Goal: Information Seeking & Learning: Find specific fact

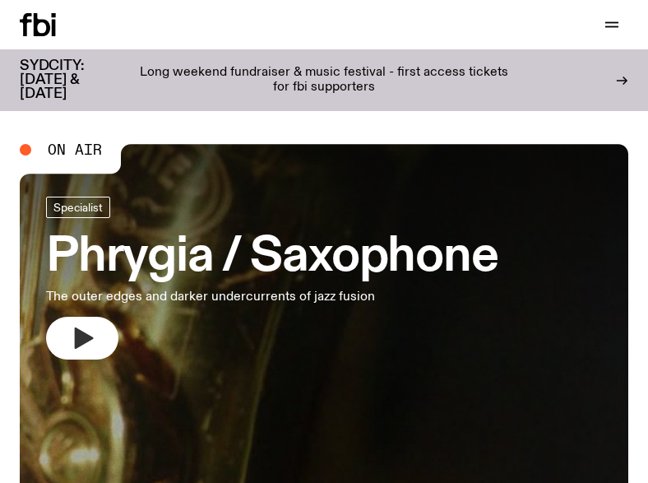
click at [72, 349] on icon "button" at bounding box center [82, 338] width 26 height 26
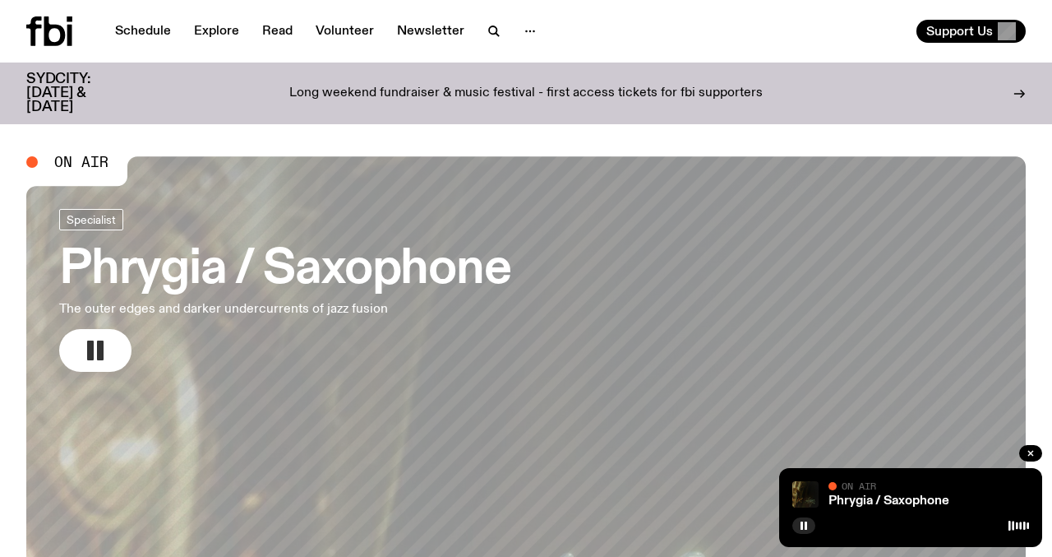
click at [365, 247] on h3 "Phrygia / Saxophone" at bounding box center [284, 270] width 451 height 46
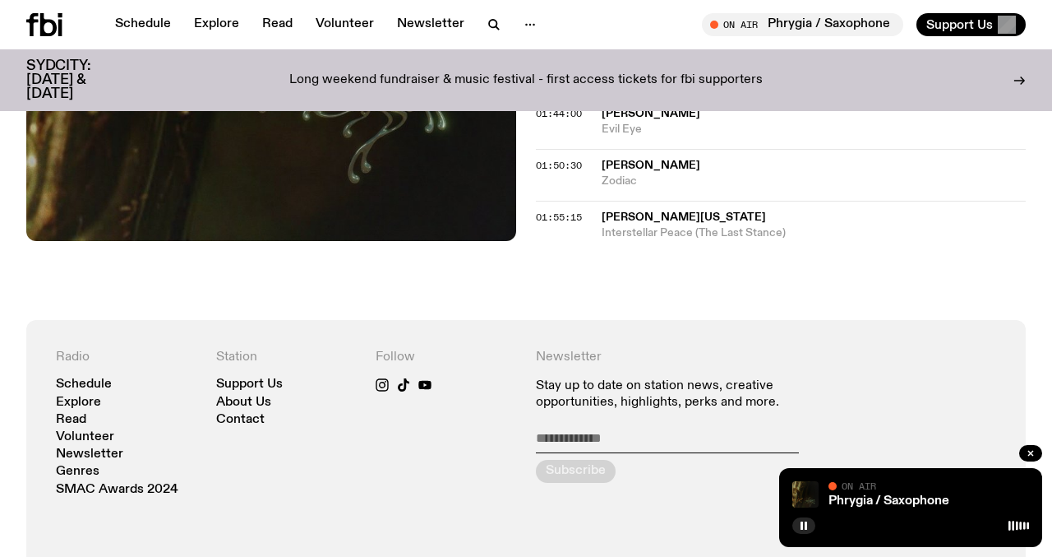
scroll to position [1361, 0]
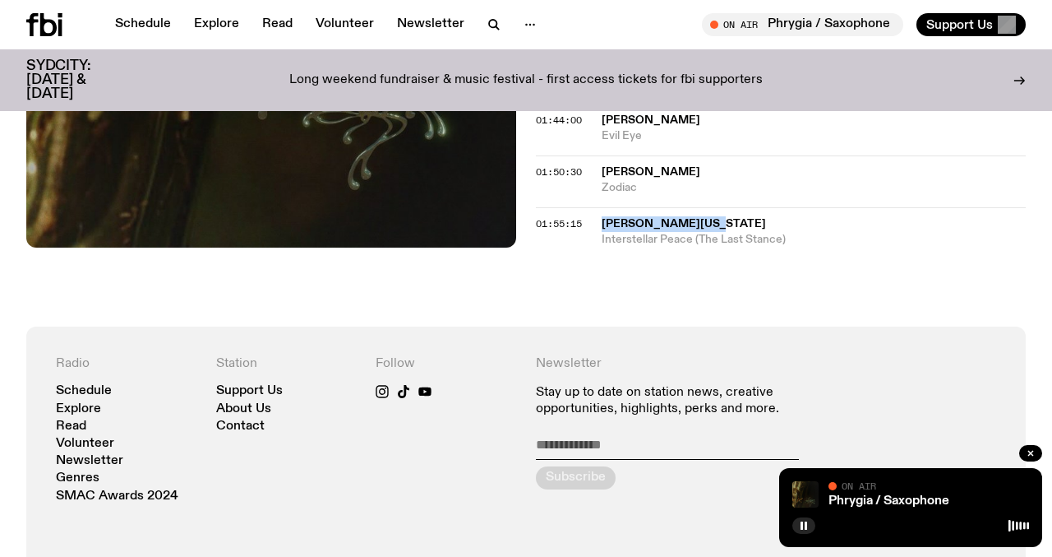
drag, startPoint x: 755, startPoint y: 226, endPoint x: 603, endPoint y: 229, distance: 152.1
click at [603, 229] on span "[PERSON_NAME][US_STATE]" at bounding box center [814, 224] width 424 height 16
drag, startPoint x: 729, startPoint y: 222, endPoint x: 599, endPoint y: 228, distance: 130.8
click at [599, 228] on div "01:55:15 [PERSON_NAME][US_STATE] Interstellar Peace (The Last Stance)" at bounding box center [781, 227] width 490 height 40
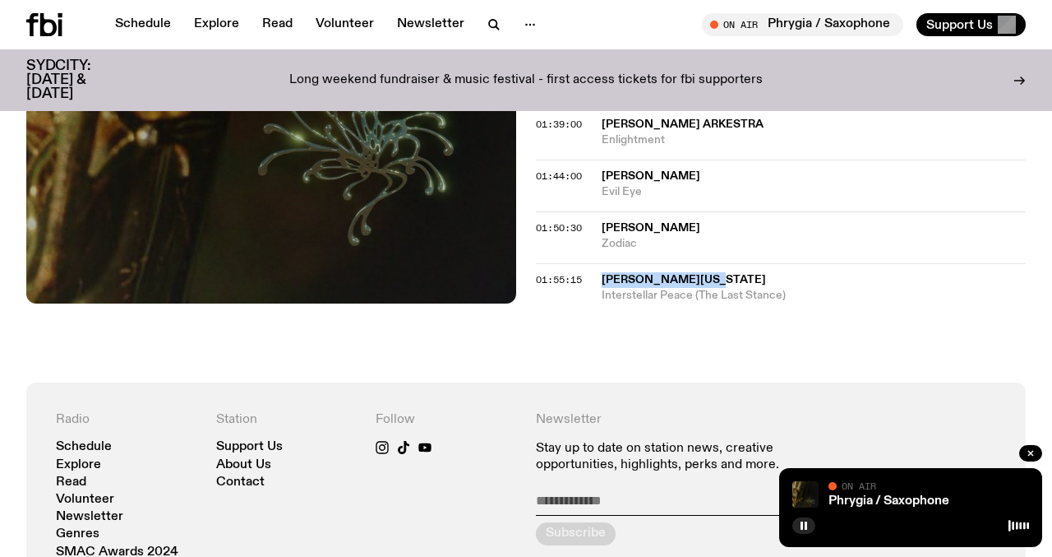
scroll to position [1294, 0]
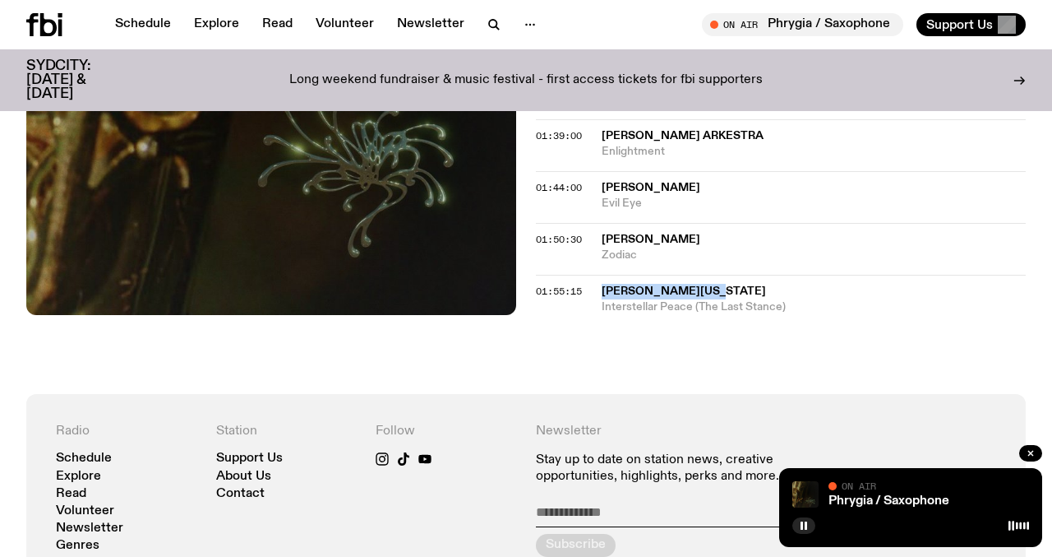
copy div "[PERSON_NAME][US_STATE]"
drag, startPoint x: 819, startPoint y: 314, endPoint x: 596, endPoint y: 312, distance: 222.8
click at [596, 312] on div "01:55:15 [PERSON_NAME][US_STATE] Interstellar Peace (The Last Stance)" at bounding box center [781, 295] width 490 height 40
drag, startPoint x: 820, startPoint y: 306, endPoint x: 596, endPoint y: 305, distance: 223.6
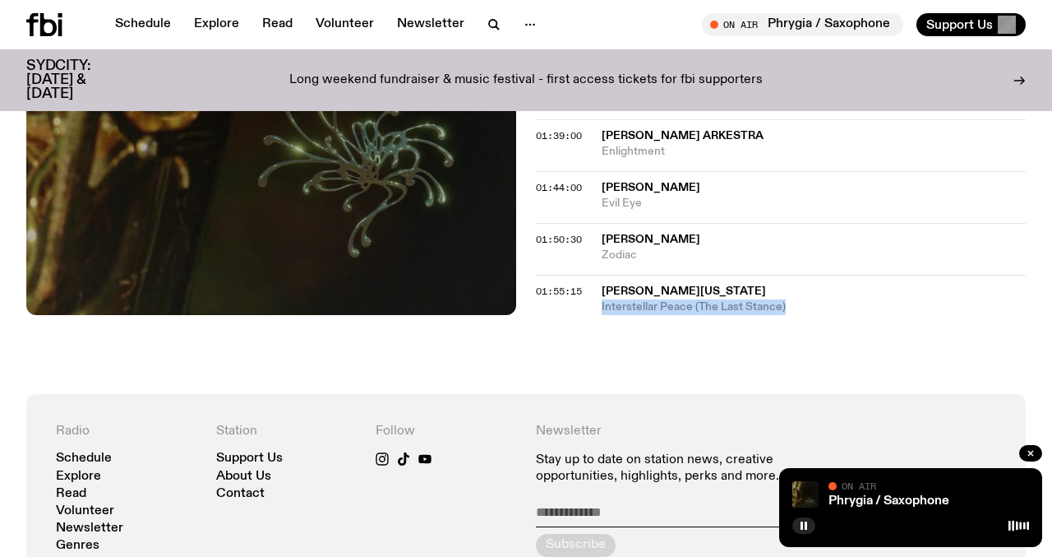
click at [596, 305] on div "01:55:15 [PERSON_NAME][US_STATE] Interstellar Peace (The Last Stance)" at bounding box center [781, 295] width 490 height 40
copy span "Interstellar Peace (The Last Stance)"
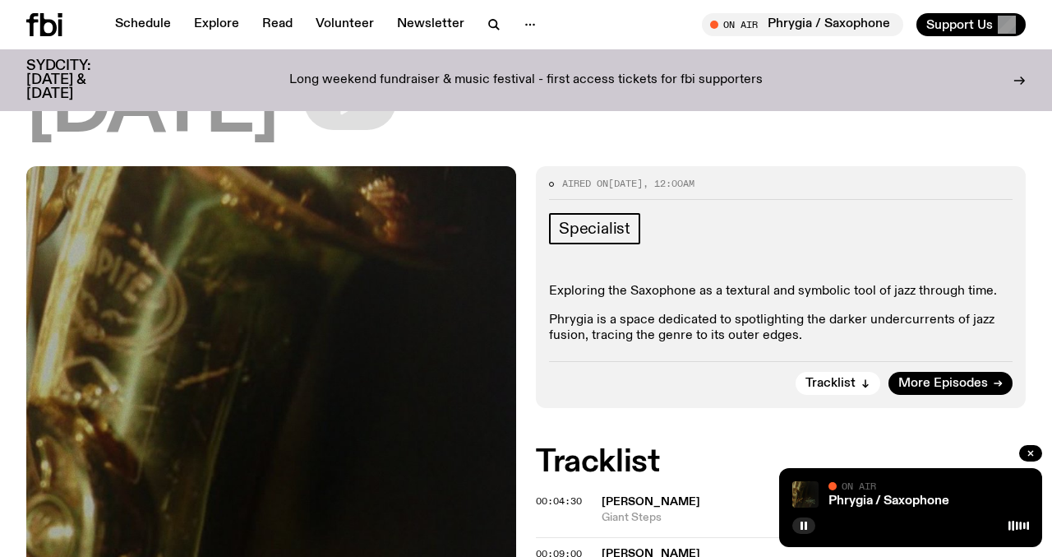
scroll to position [150, 0]
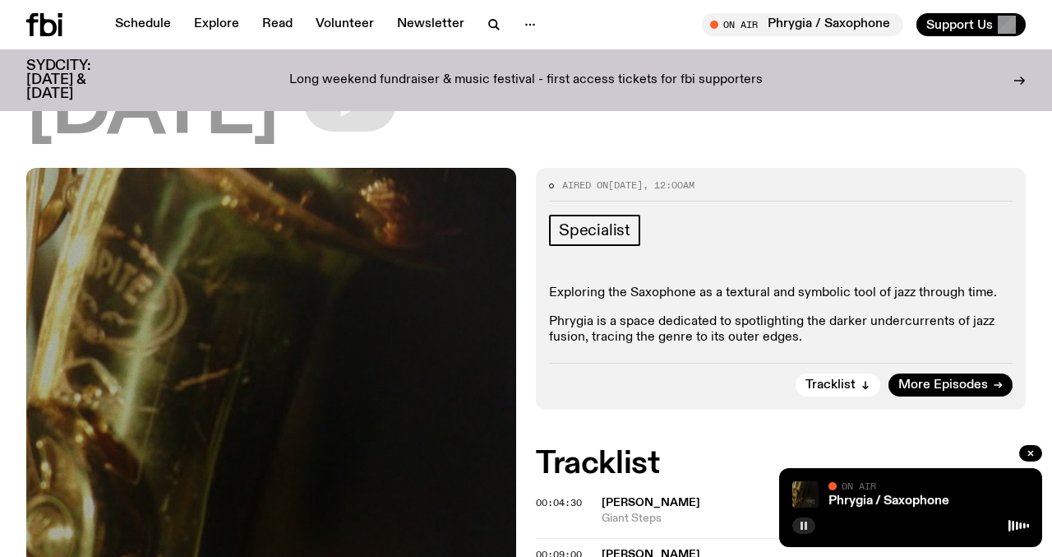
click at [647, 482] on button "button" at bounding box center [804, 525] width 23 height 16
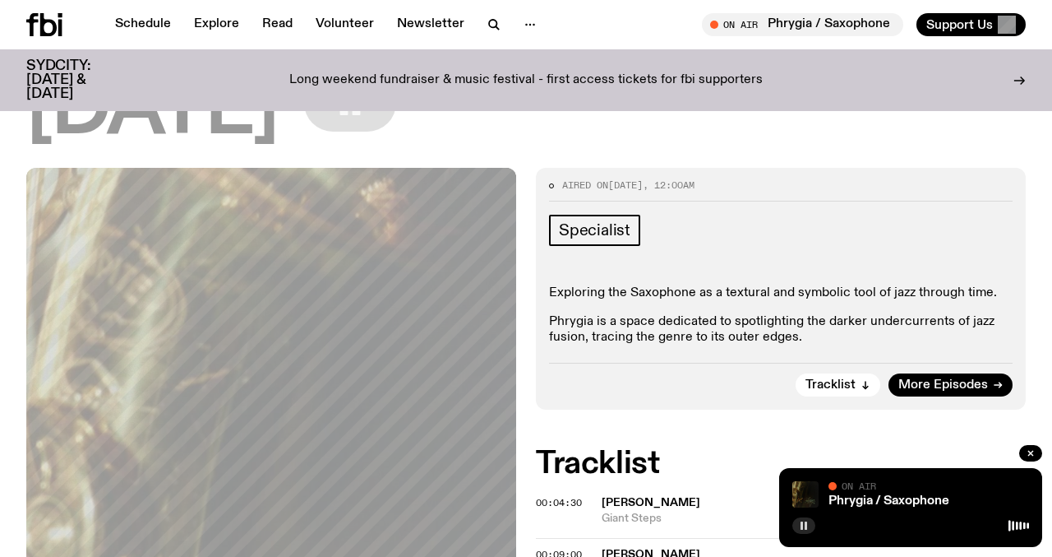
click at [647, 482] on button "button" at bounding box center [804, 525] width 23 height 16
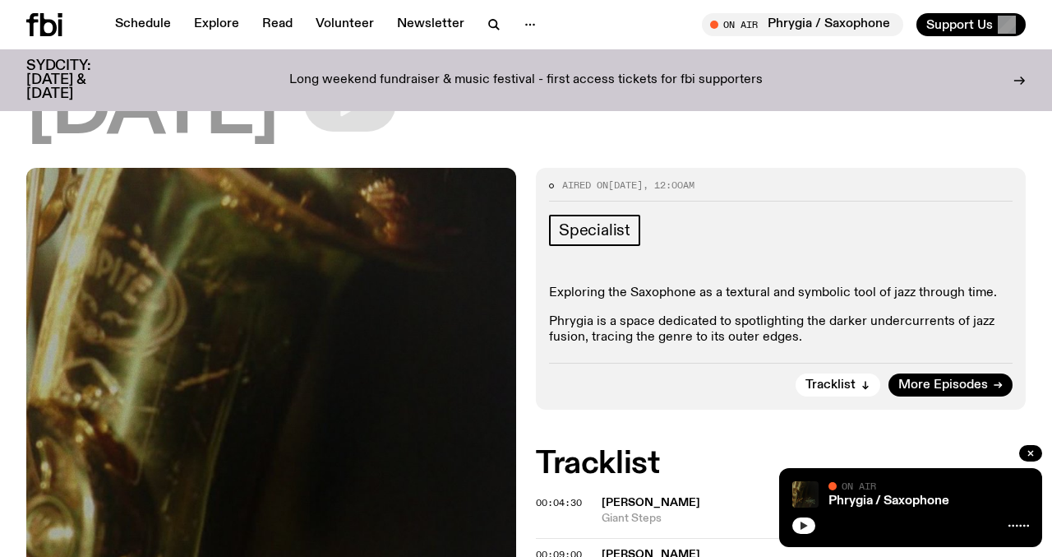
click at [647, 482] on icon "button" at bounding box center [804, 525] width 10 height 10
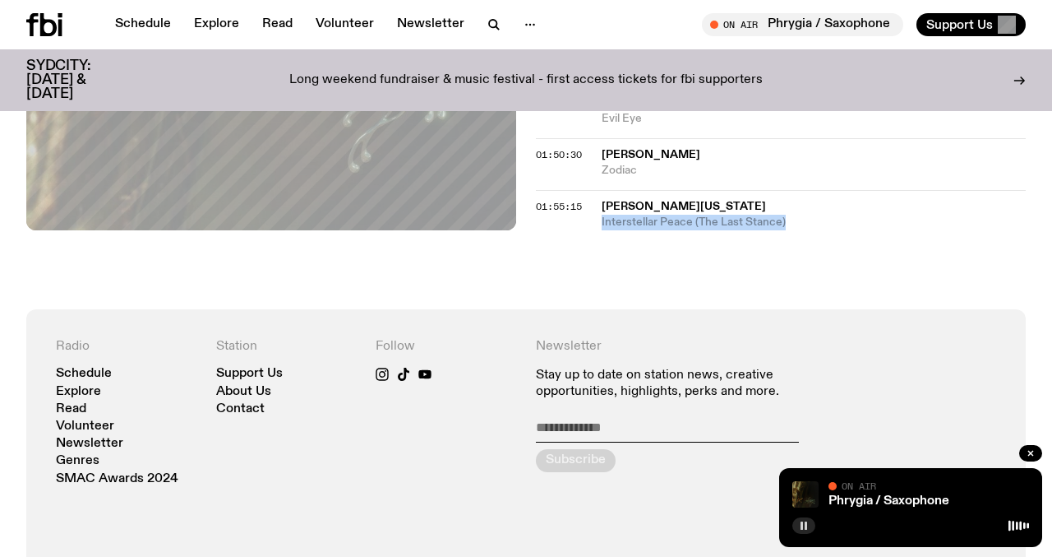
scroll to position [1380, 0]
click at [598, 309] on div "Radio Schedule Explore Read Volunteer Newsletter Genres SMAC Awards 2024 Statio…" at bounding box center [526, 546] width 1000 height 479
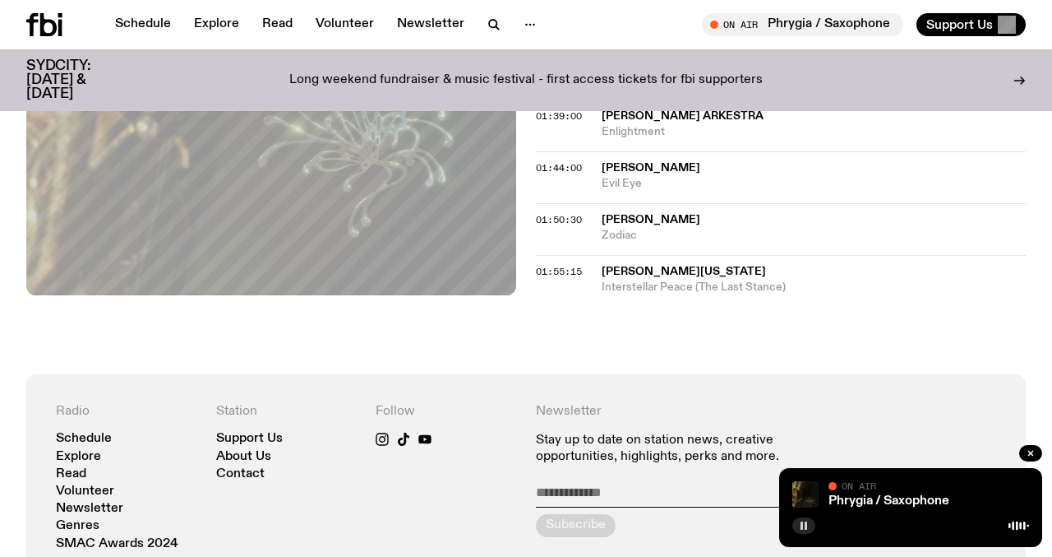
scroll to position [1299, 0]
